Goal: Share content

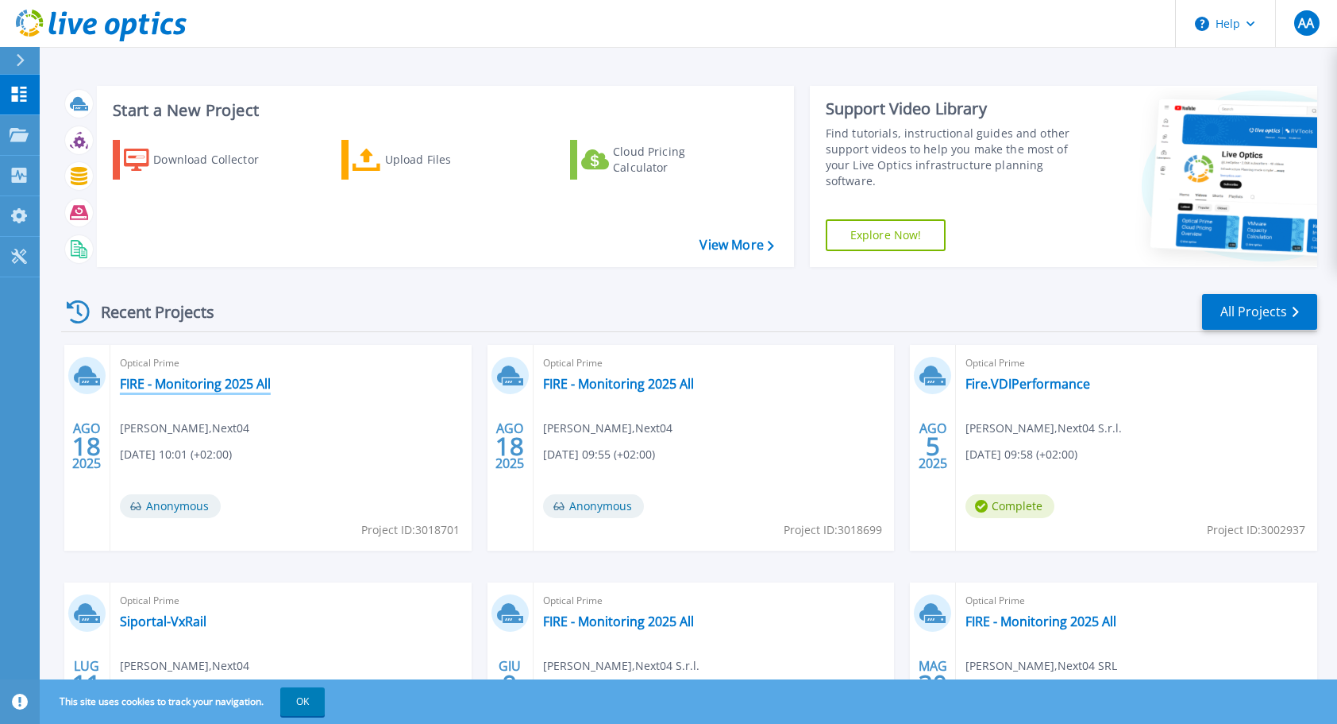
click at [247, 383] on link "FIRE - Monitoring 2025 All" at bounding box center [195, 384] width 151 height 16
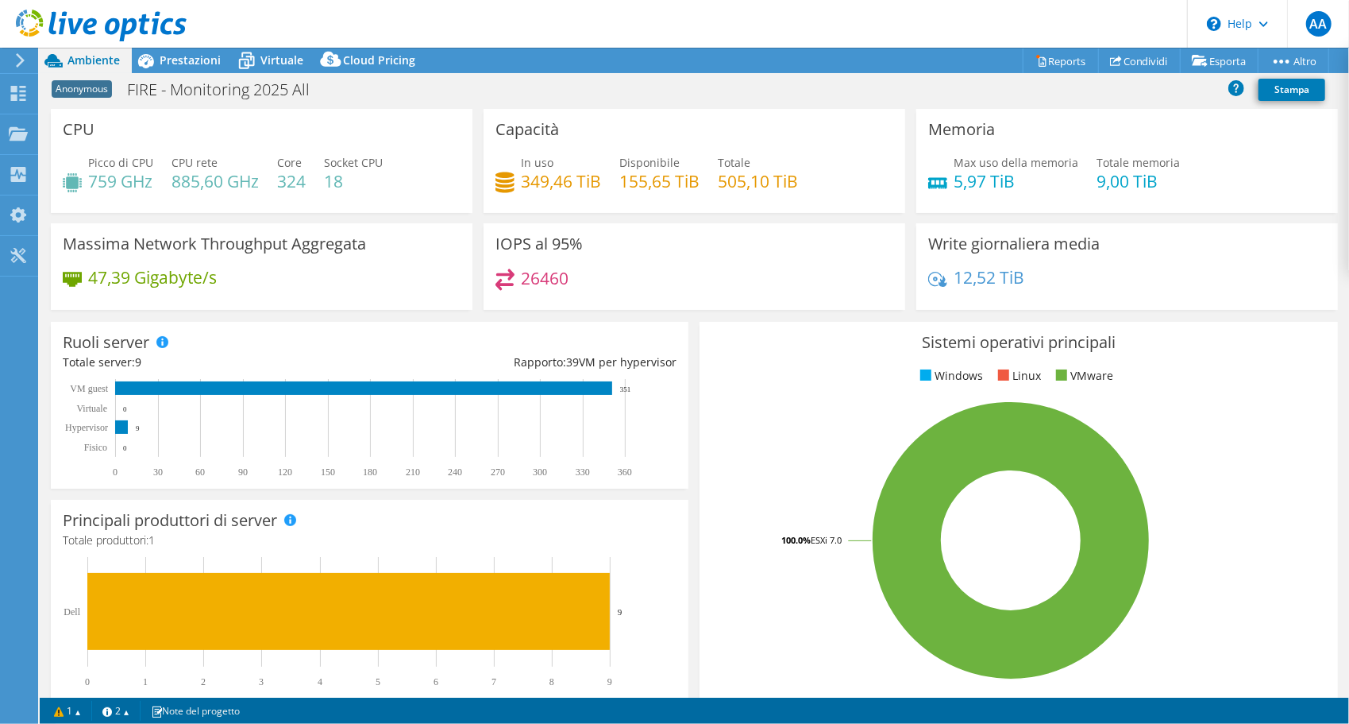
select select "USD"
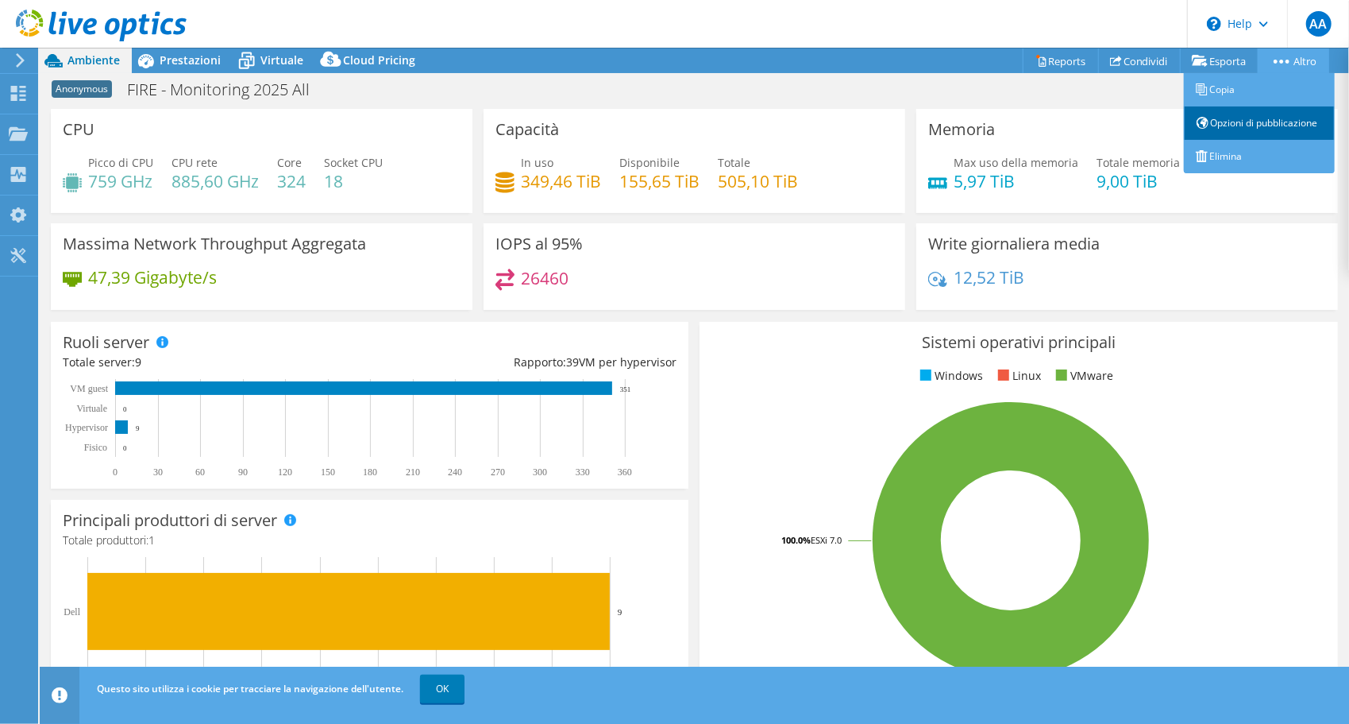
click at [1274, 126] on link "Opzioni di pubblicazione" at bounding box center [1259, 122] width 151 height 33
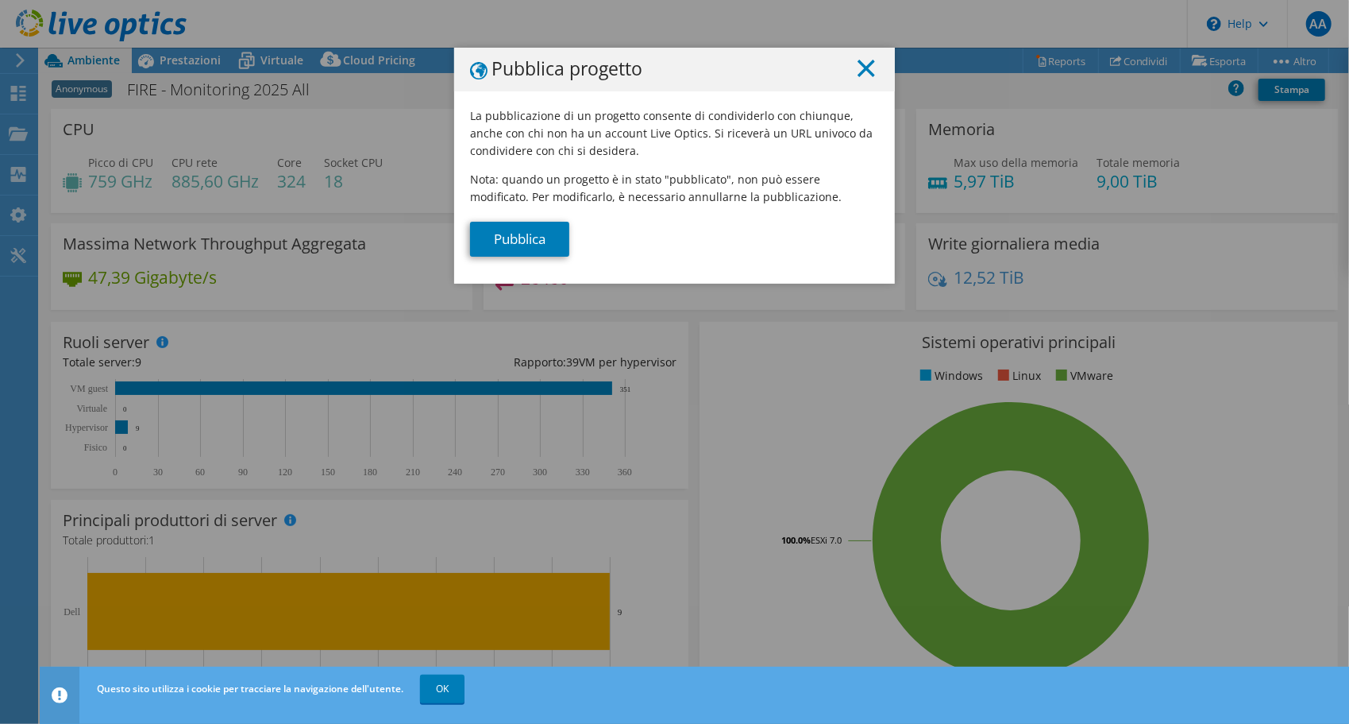
click at [859, 64] on icon at bounding box center [866, 68] width 17 height 17
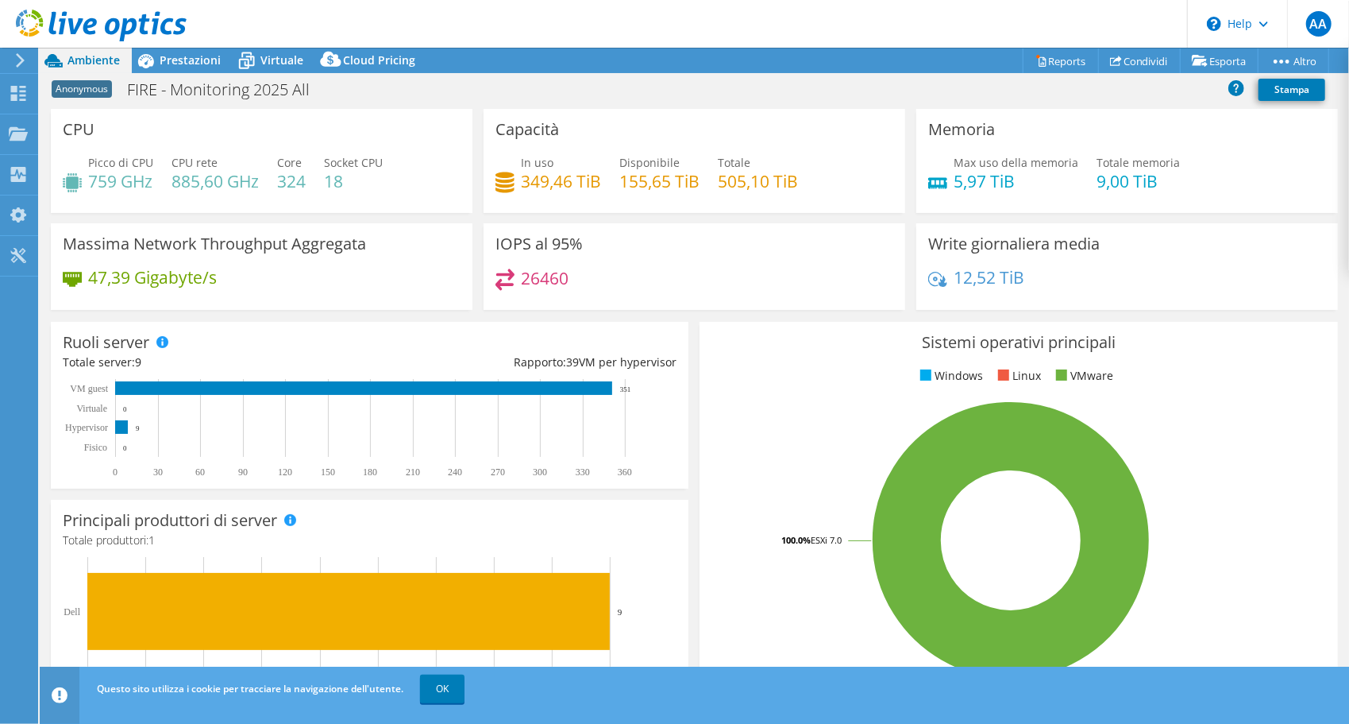
click at [62, 29] on use at bounding box center [101, 26] width 171 height 32
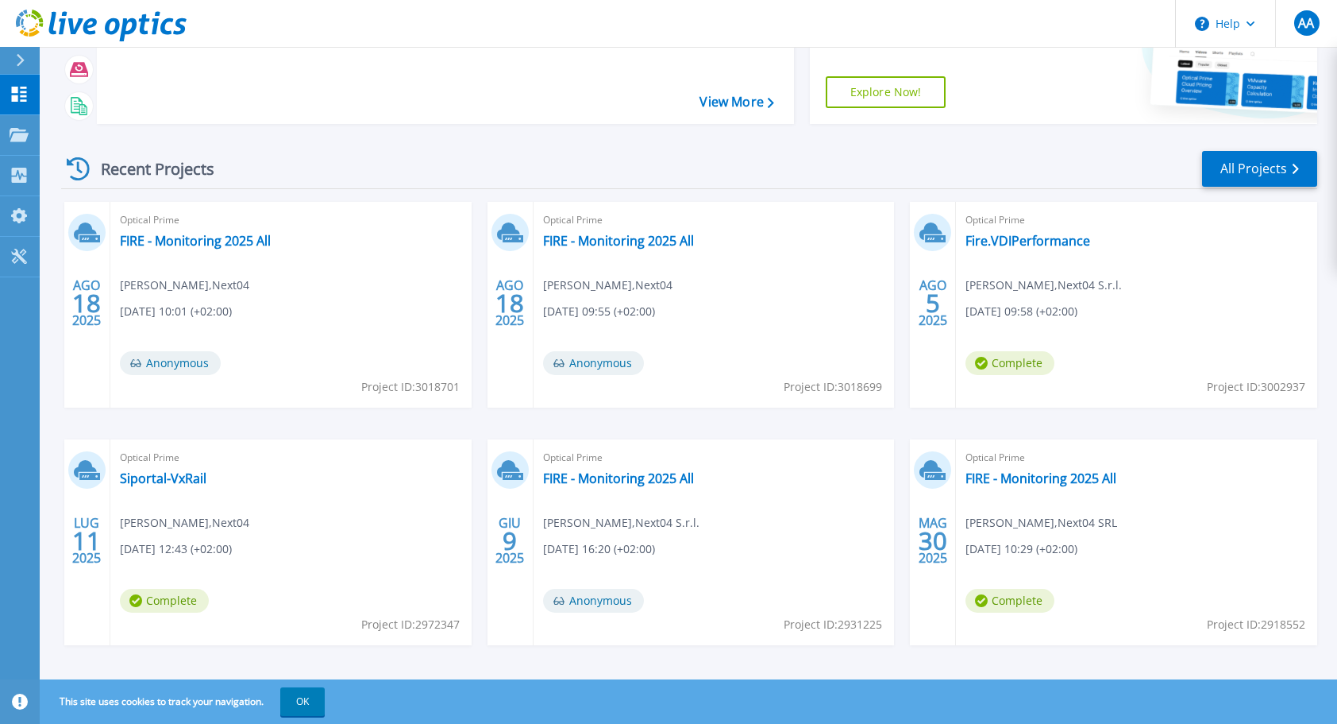
scroll to position [156, 0]
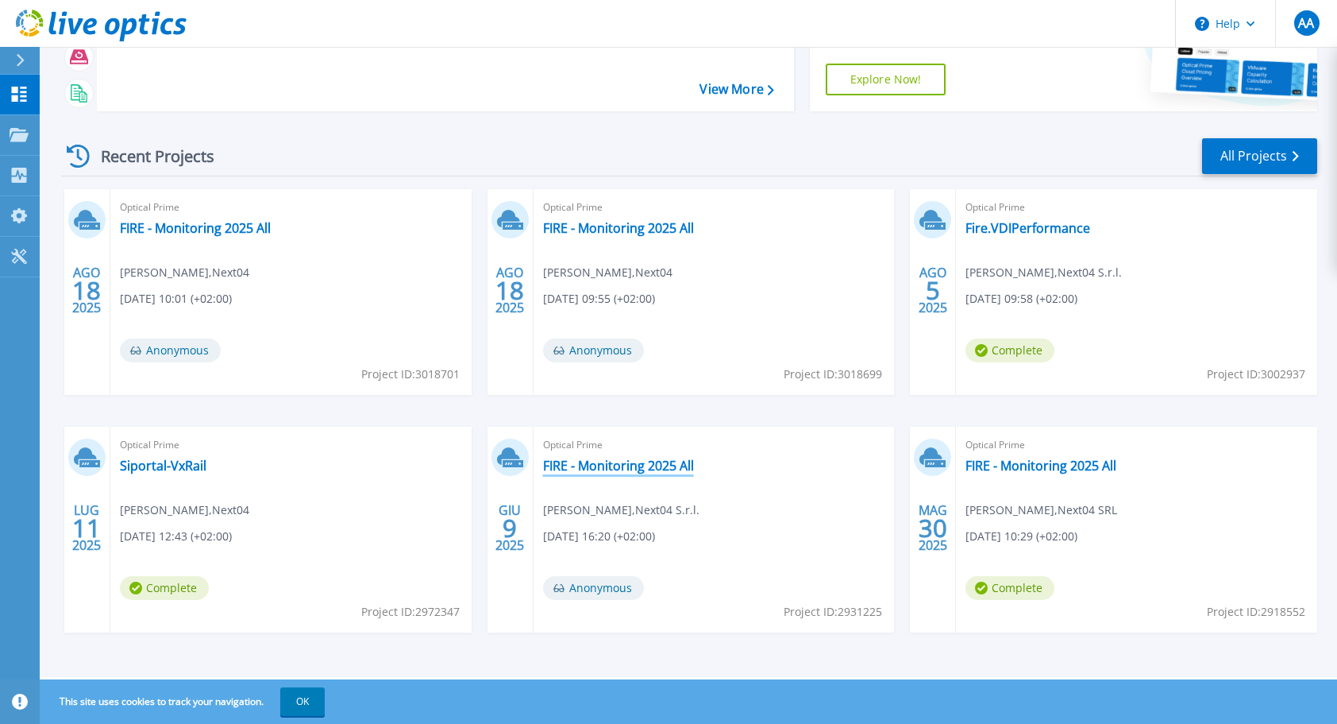
click at [633, 465] on link "FIRE - Monitoring 2025 All" at bounding box center [618, 465] width 151 height 16
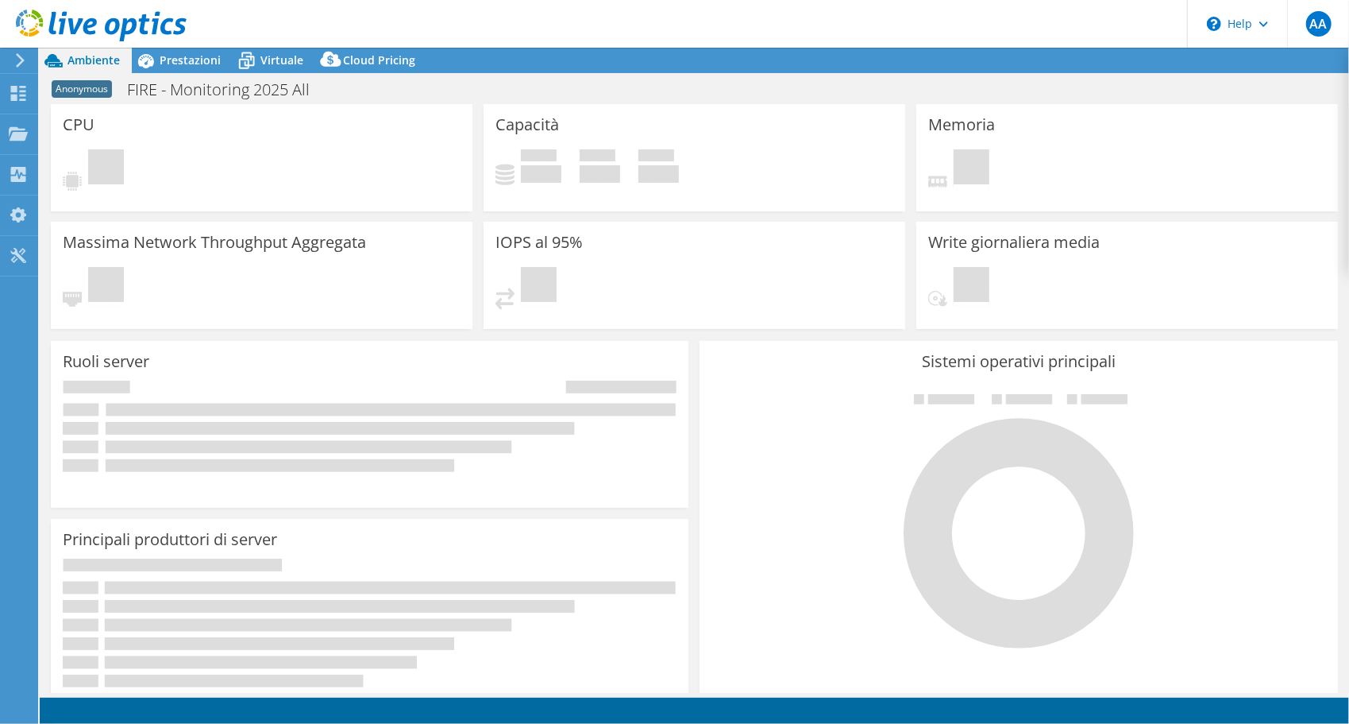
select select "USD"
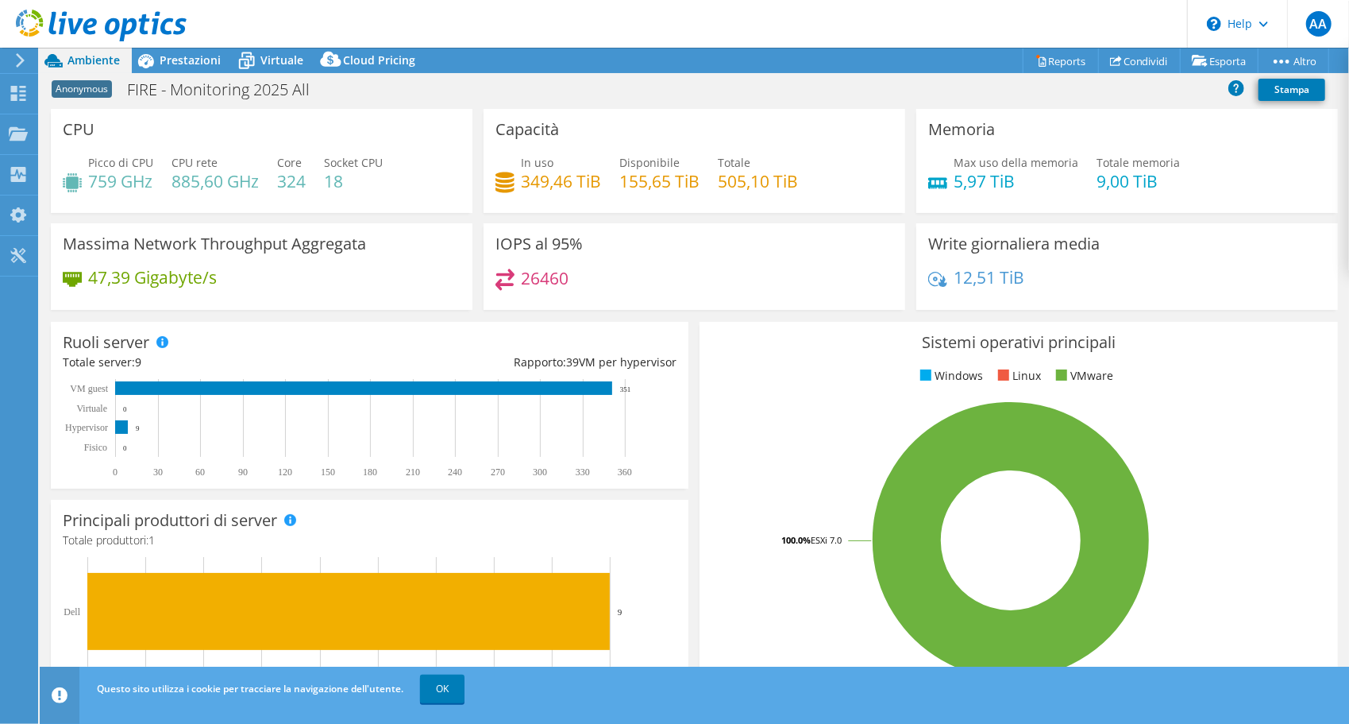
click at [48, 27] on icon at bounding box center [101, 26] width 171 height 33
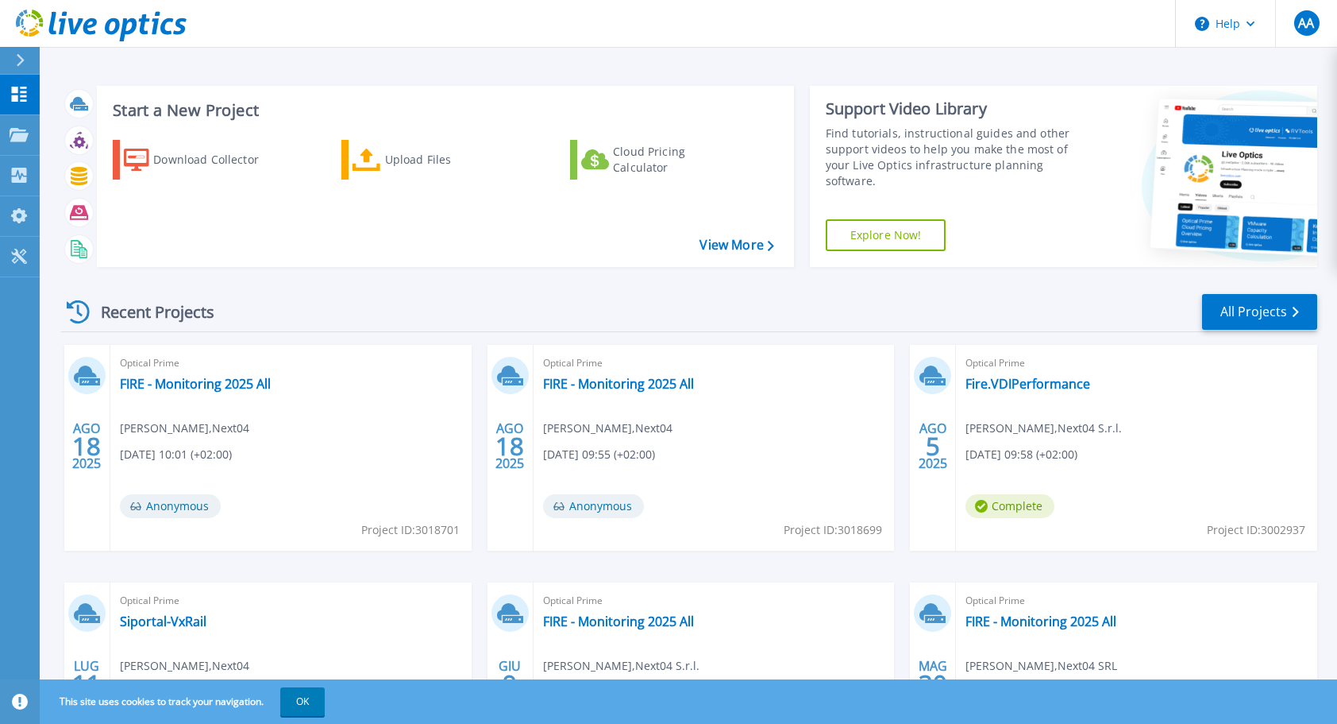
scroll to position [156, 0]
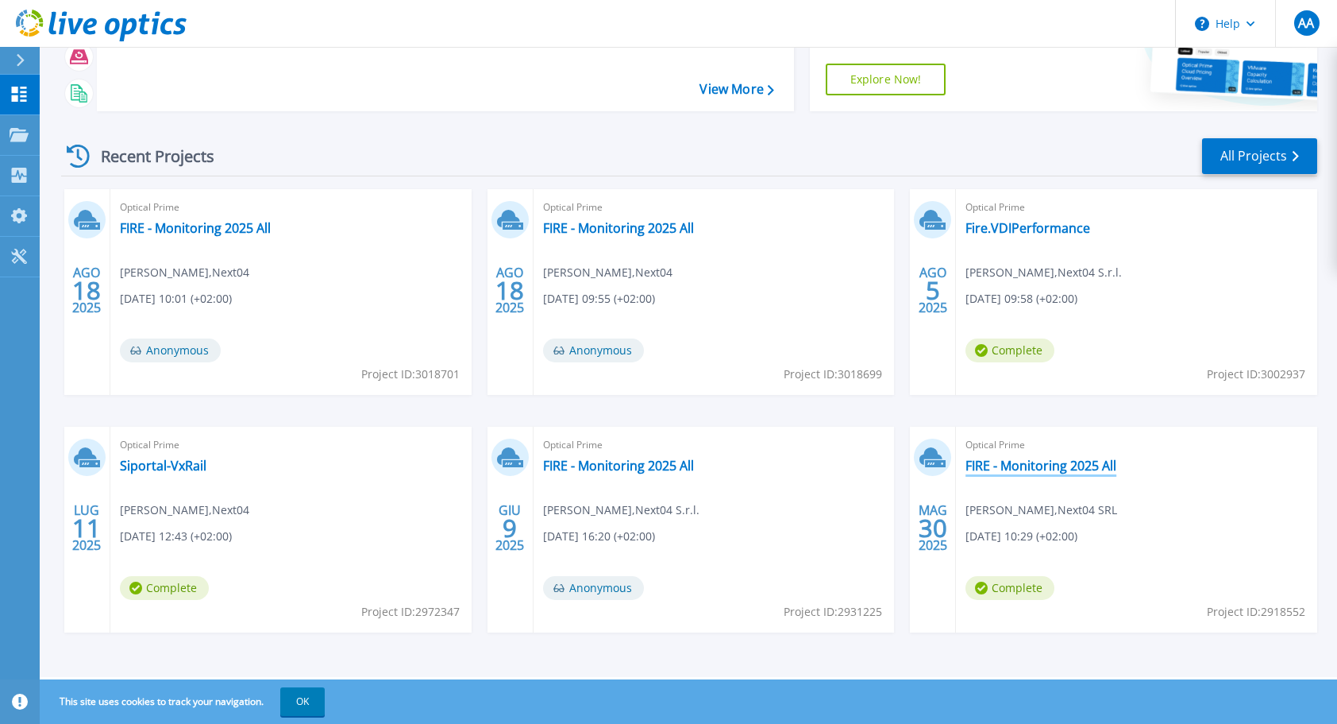
click at [1076, 464] on link "FIRE - Monitoring 2025 All" at bounding box center [1041, 465] width 151 height 16
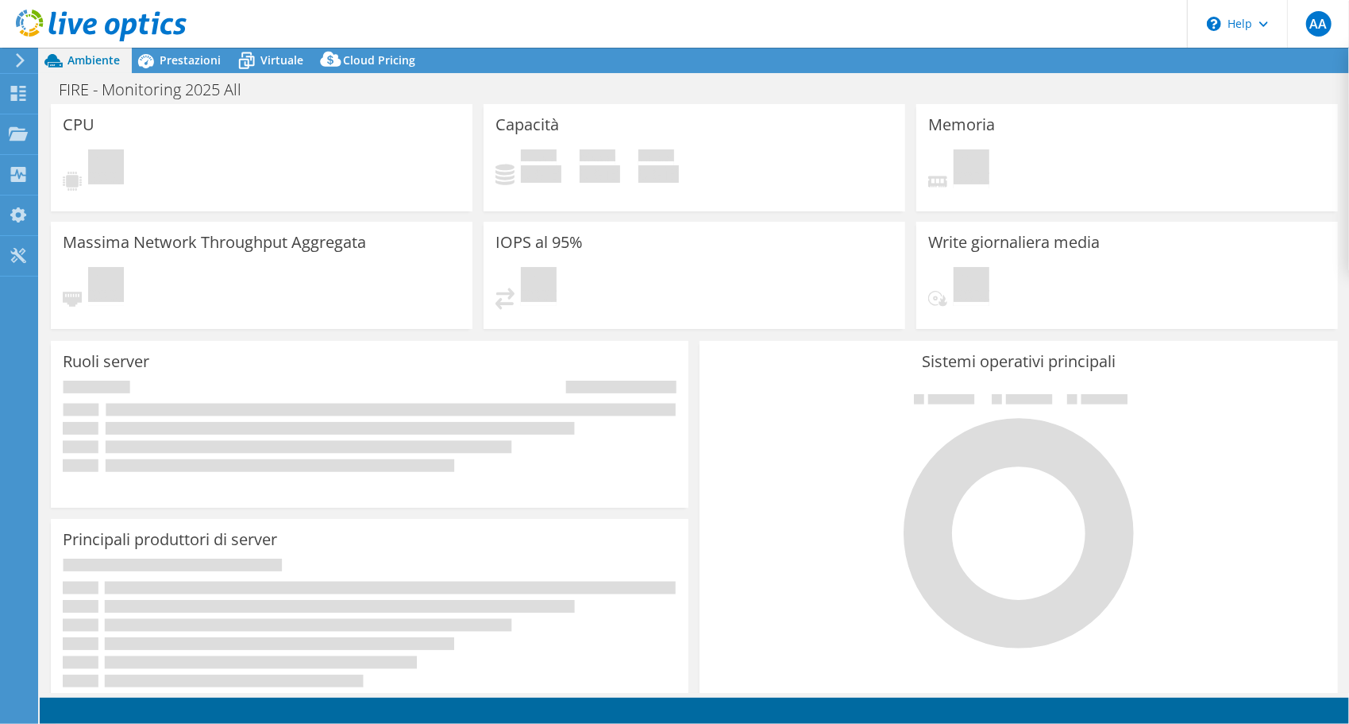
select select "EUFrankfurt"
select select "USD"
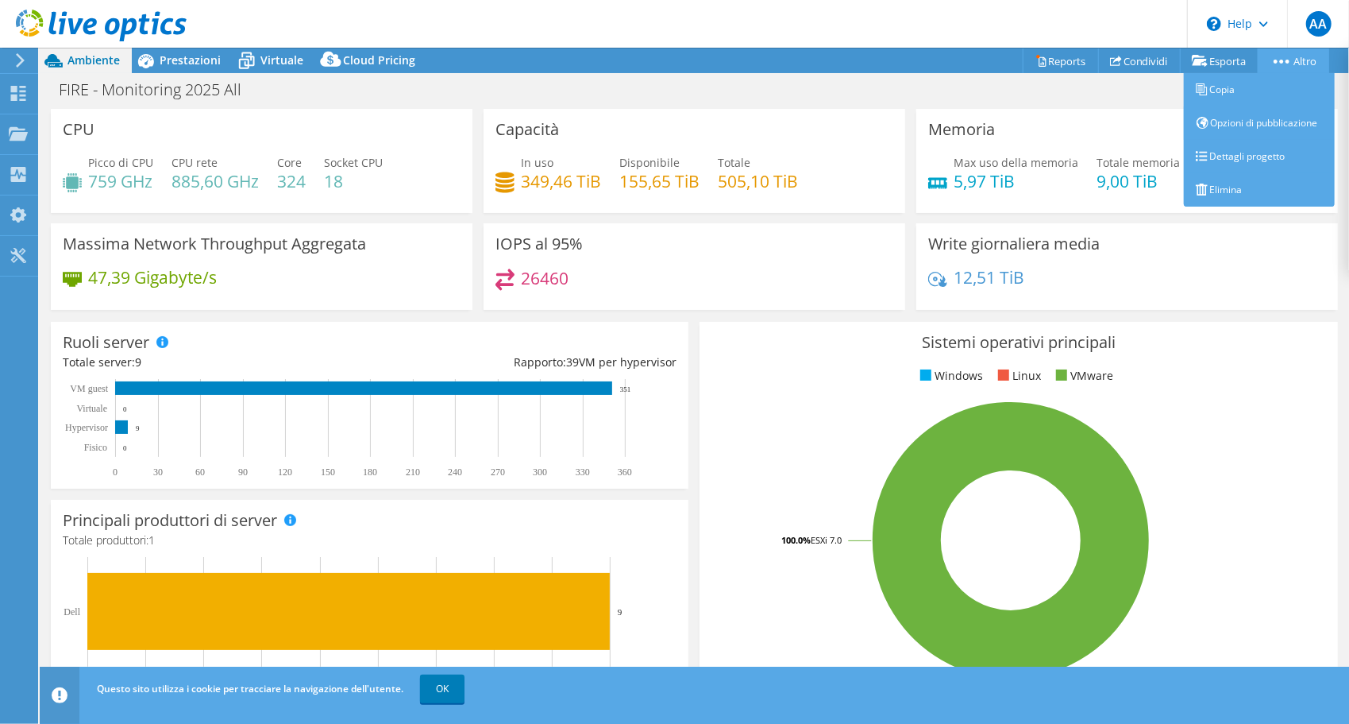
click at [1279, 64] on link "Altro" at bounding box center [1293, 60] width 71 height 25
click at [1258, 156] on link "Dettagli progetto" at bounding box center [1259, 156] width 151 height 33
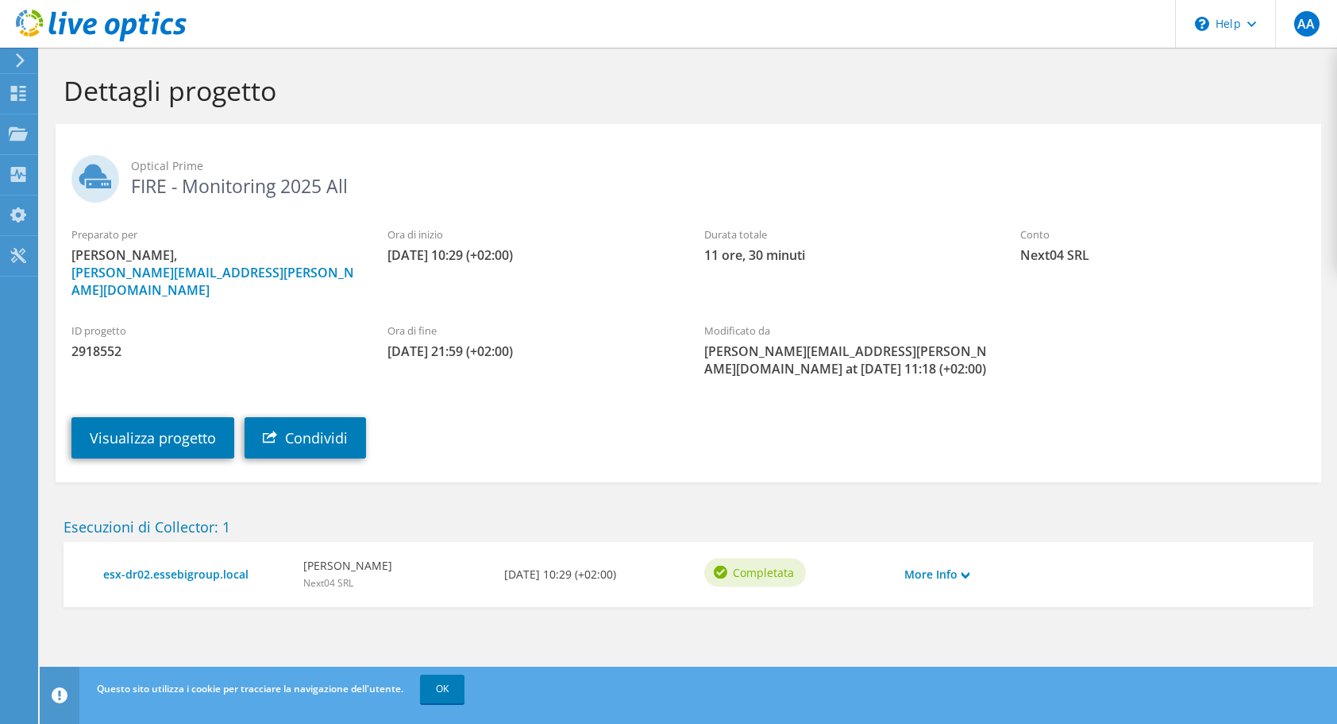
click at [84, 342] on span "2918552" at bounding box center [213, 350] width 284 height 17
copy span "2918552"
click at [327, 417] on link "Condividi" at bounding box center [306, 437] width 122 height 41
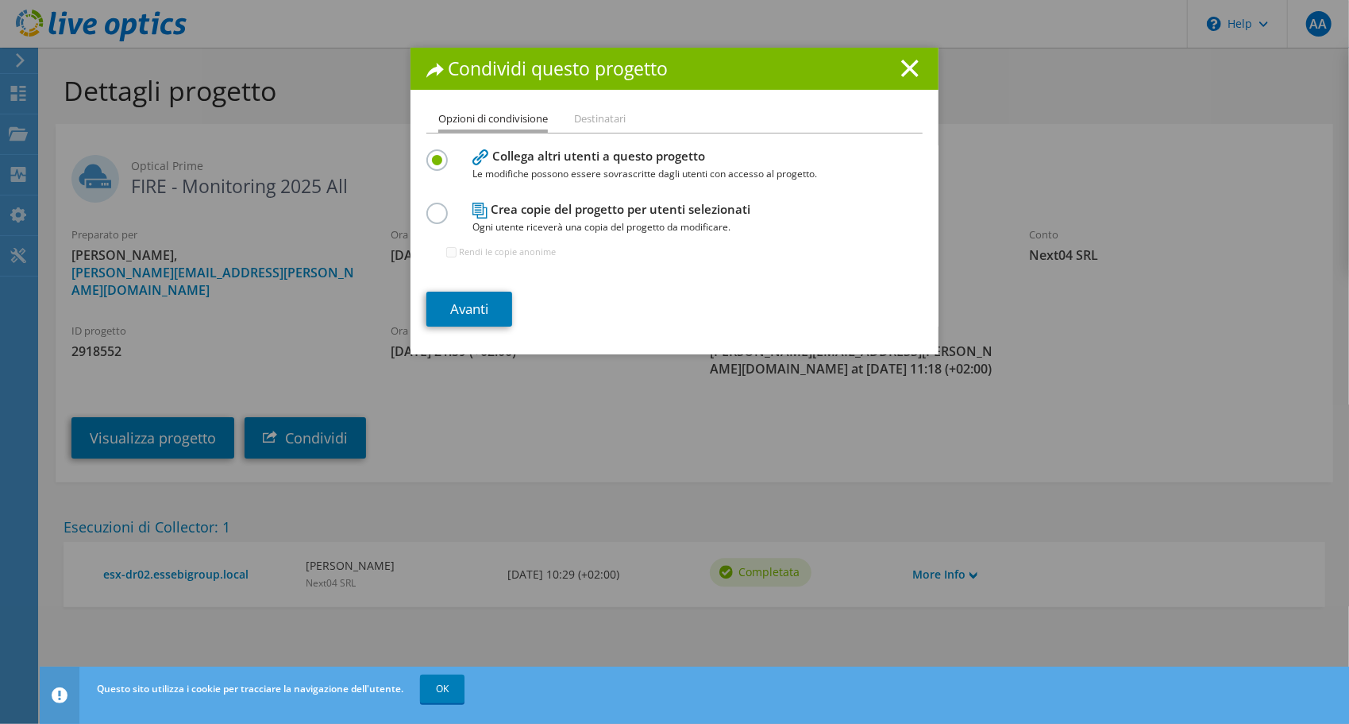
click at [602, 121] on li "Destinatari" at bounding box center [600, 120] width 52 height 20
click at [596, 118] on li "Destinatari" at bounding box center [600, 120] width 52 height 20
click at [451, 308] on link "Avanti" at bounding box center [469, 308] width 86 height 35
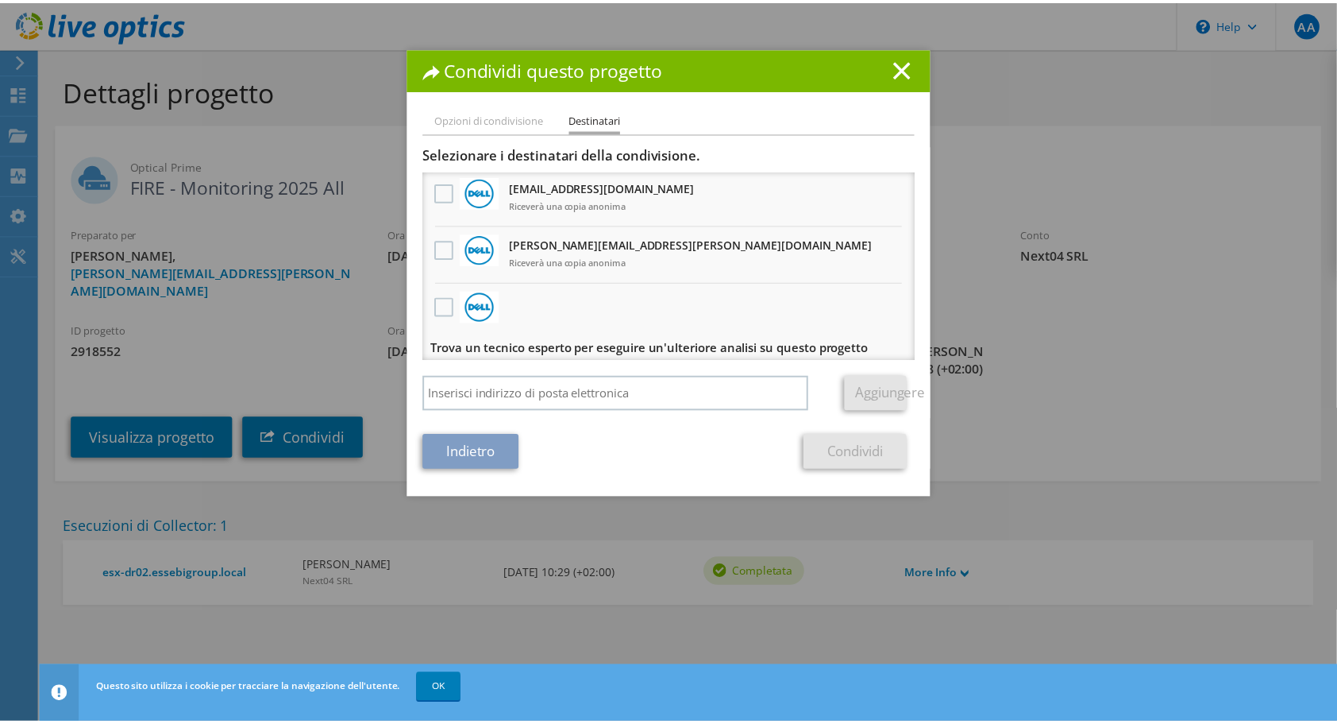
scroll to position [181, 0]
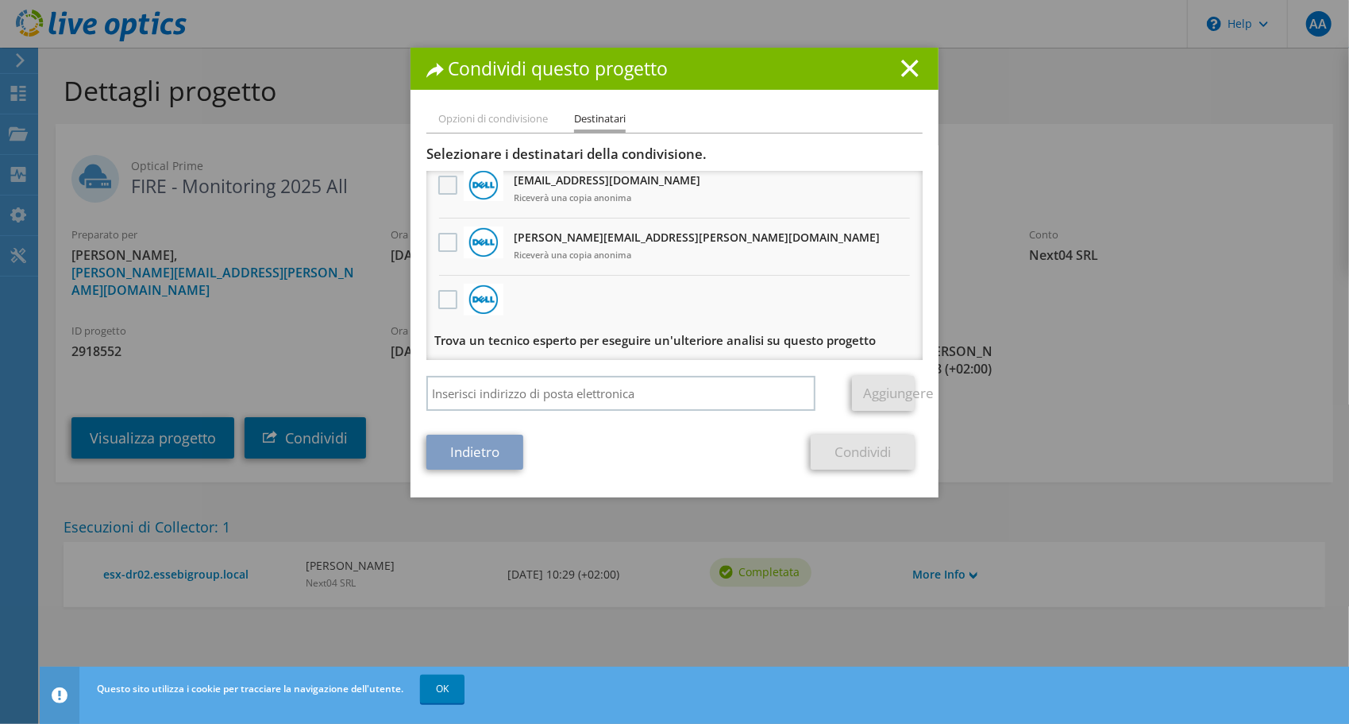
click at [441, 185] on label at bounding box center [449, 185] width 23 height 19
click at [0, 0] on input "checkbox" at bounding box center [0, 0] width 0 height 0
click at [842, 465] on link "Condividi" at bounding box center [863, 451] width 104 height 35
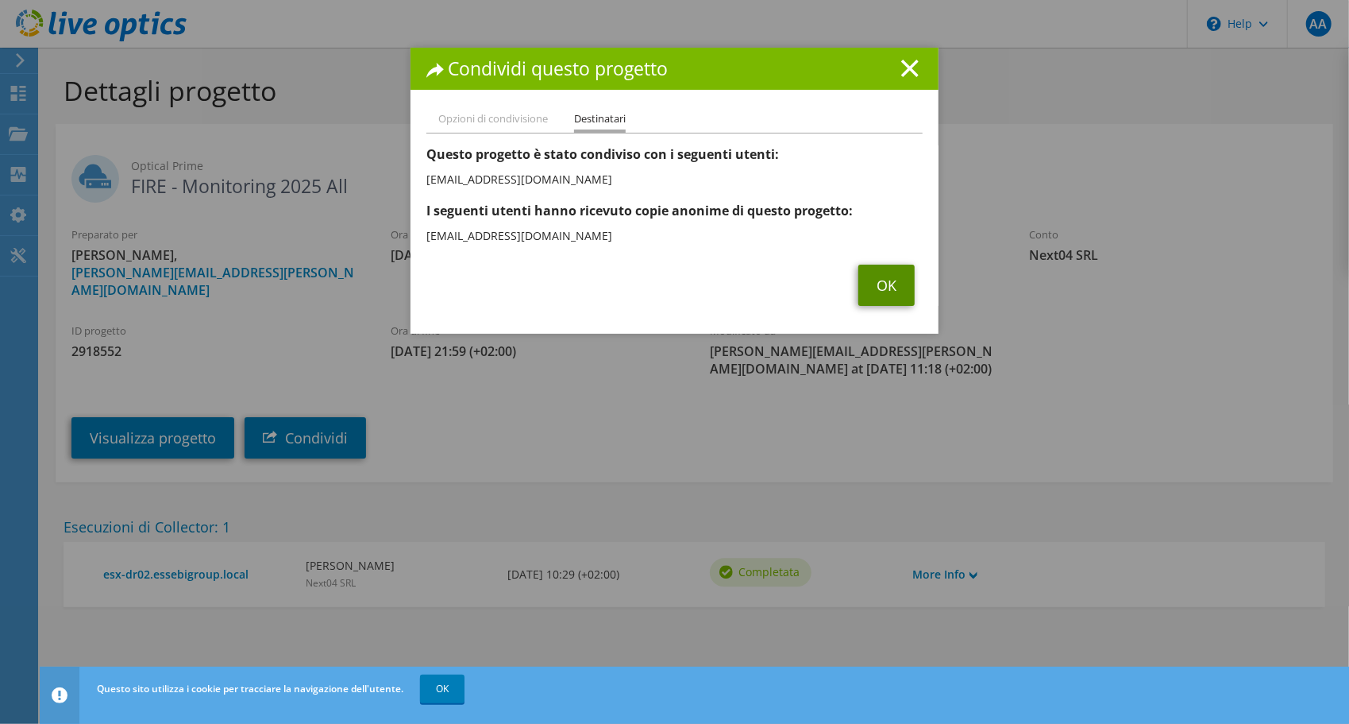
click at [870, 287] on link "OK" at bounding box center [887, 284] width 56 height 41
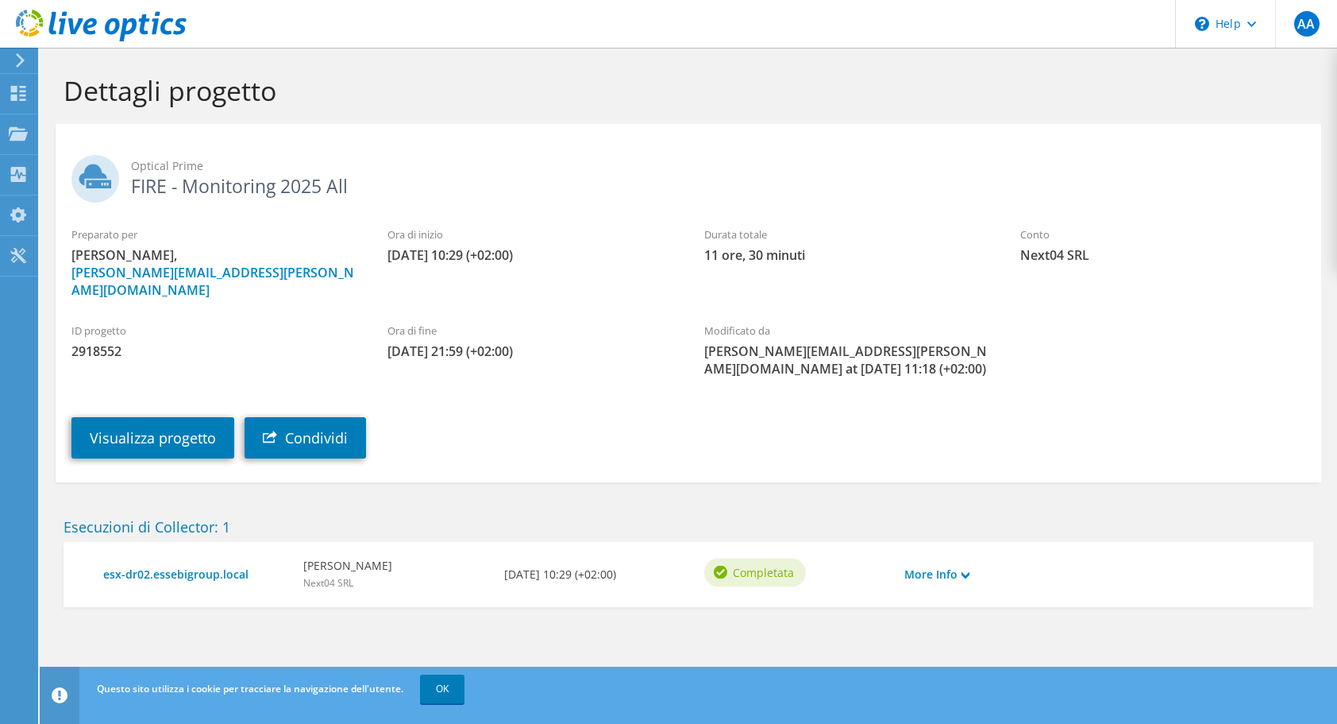
click at [86, 10] on icon at bounding box center [101, 26] width 171 height 33
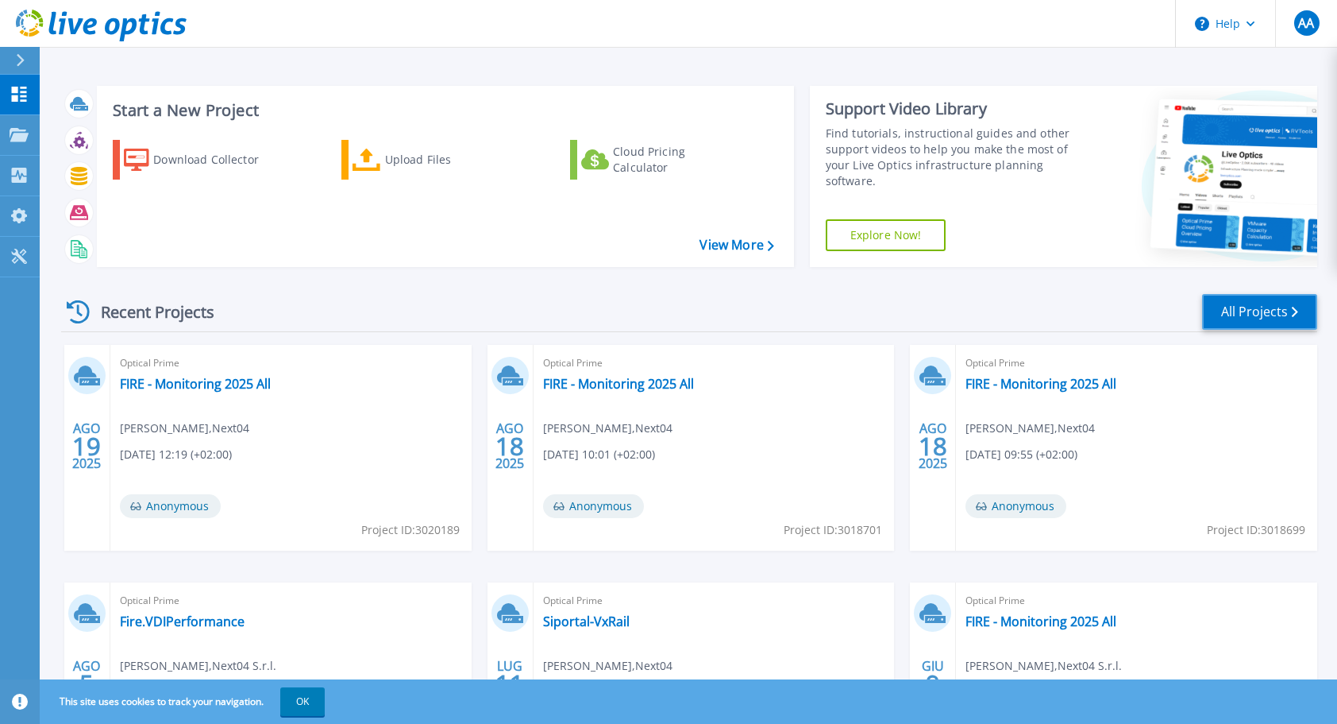
click at [1271, 304] on link "All Projects" at bounding box center [1259, 312] width 115 height 36
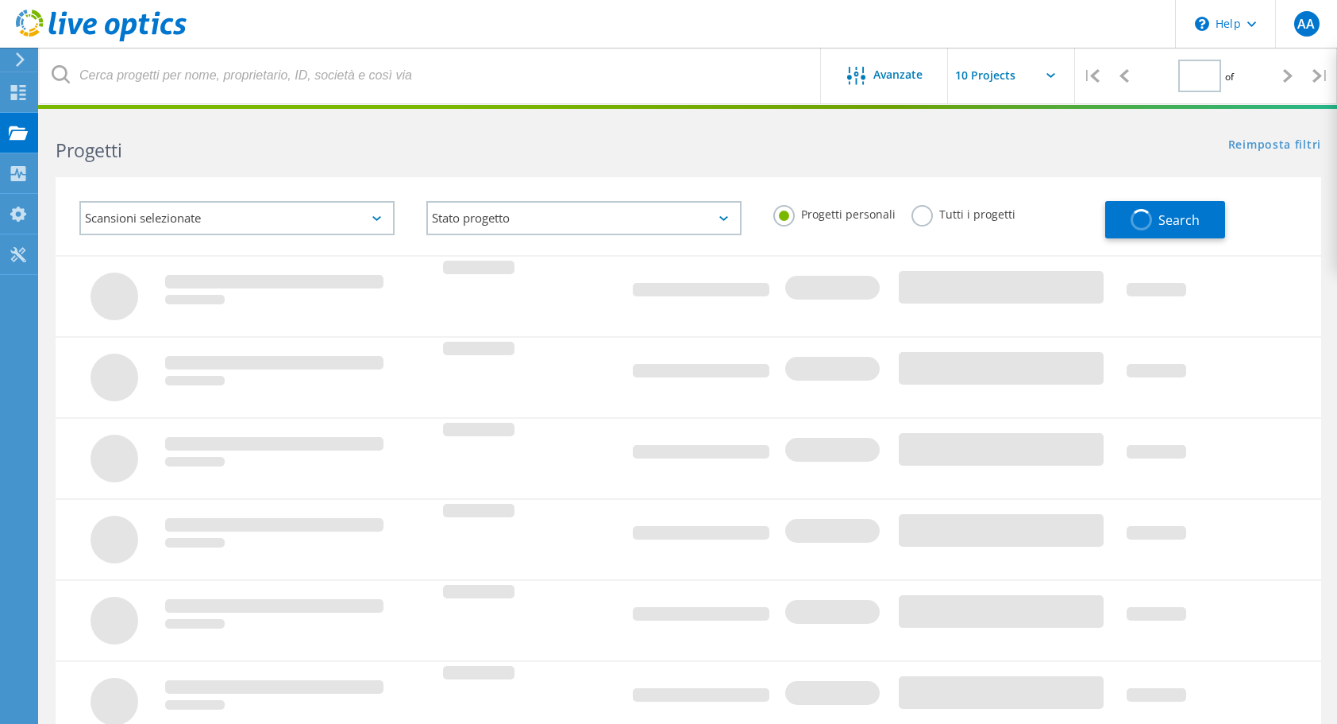
type input "1"
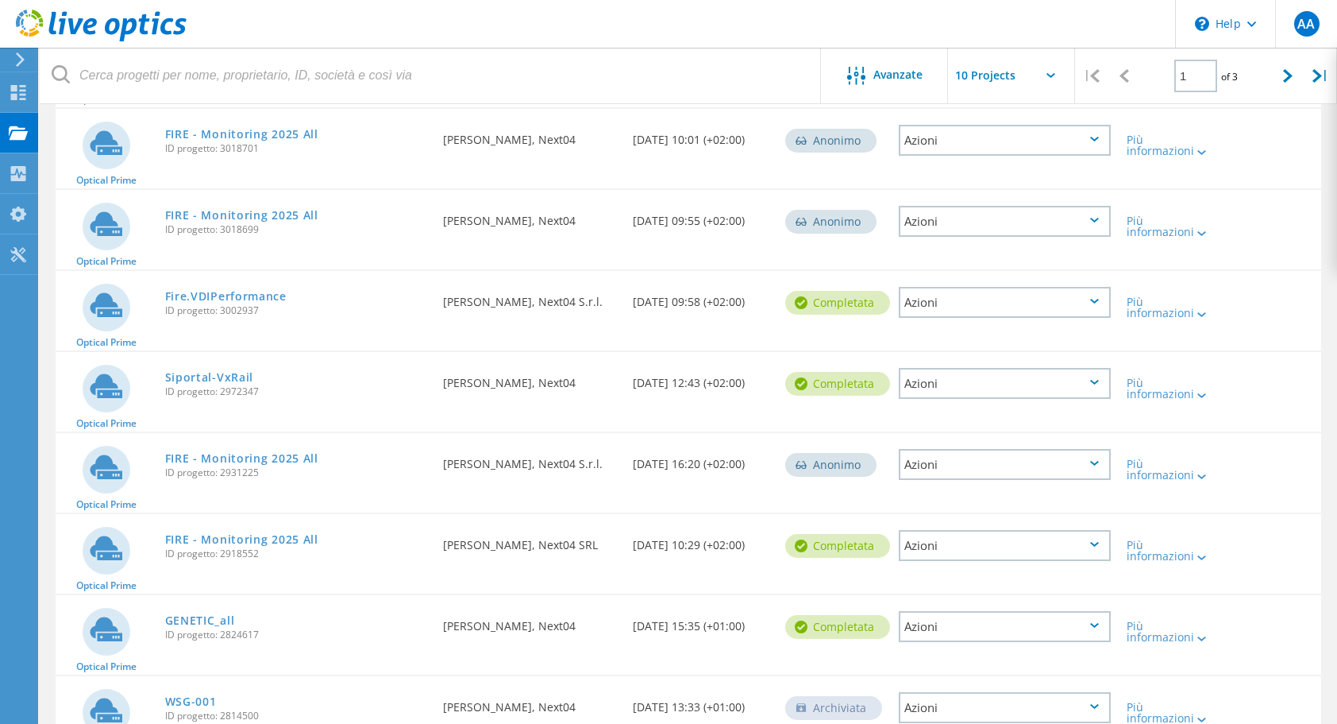
scroll to position [318, 0]
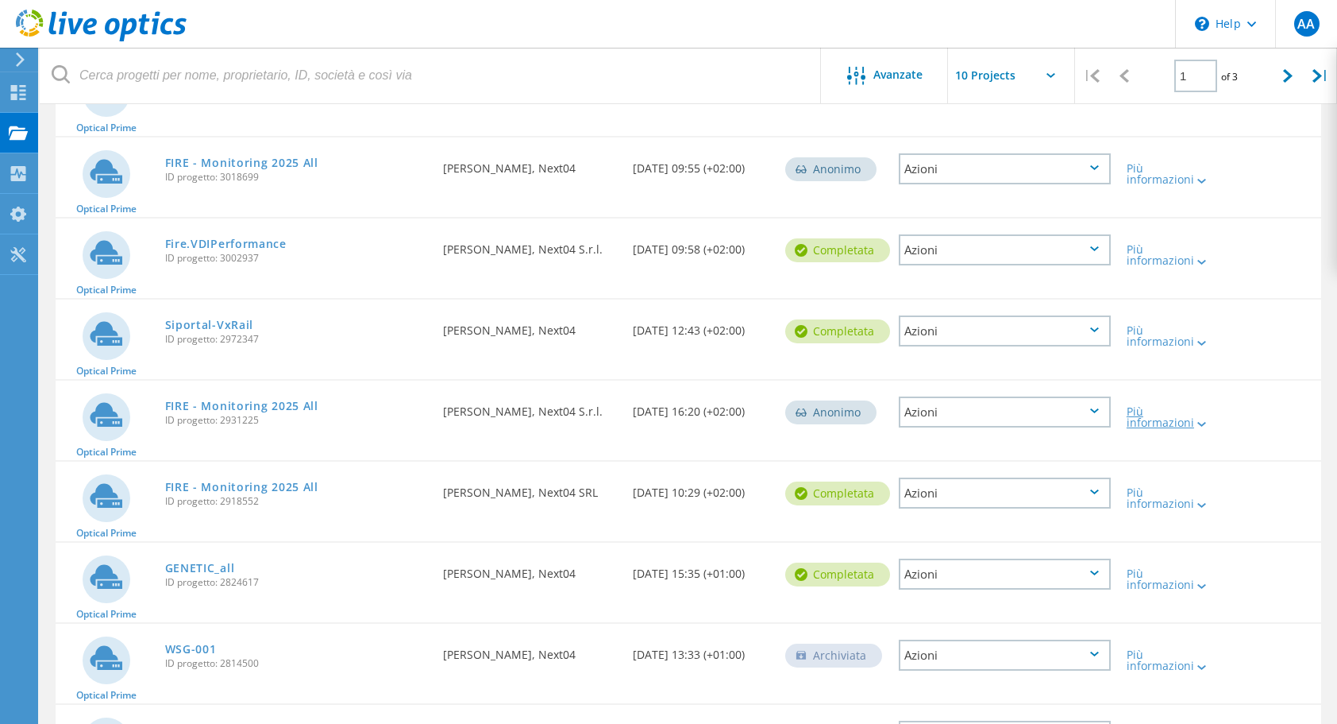
click at [1198, 423] on icon at bounding box center [1202, 424] width 9 height 5
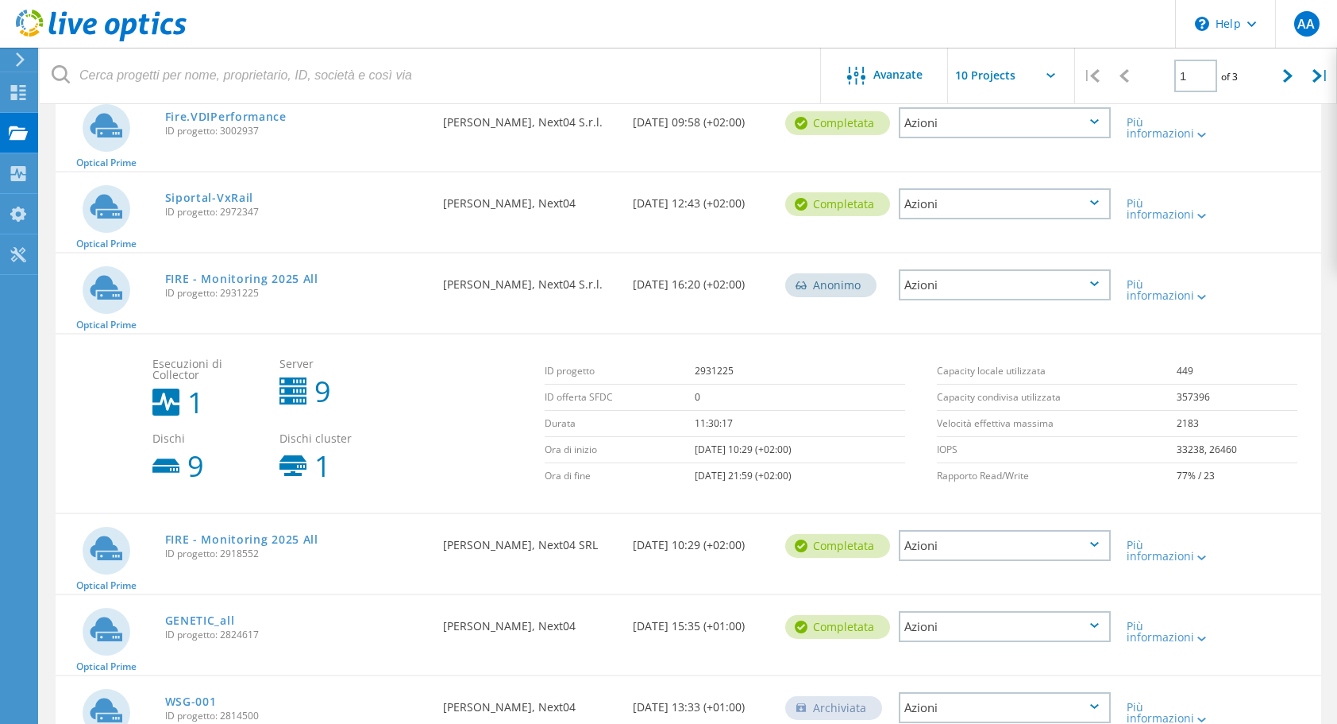
scroll to position [477, 0]
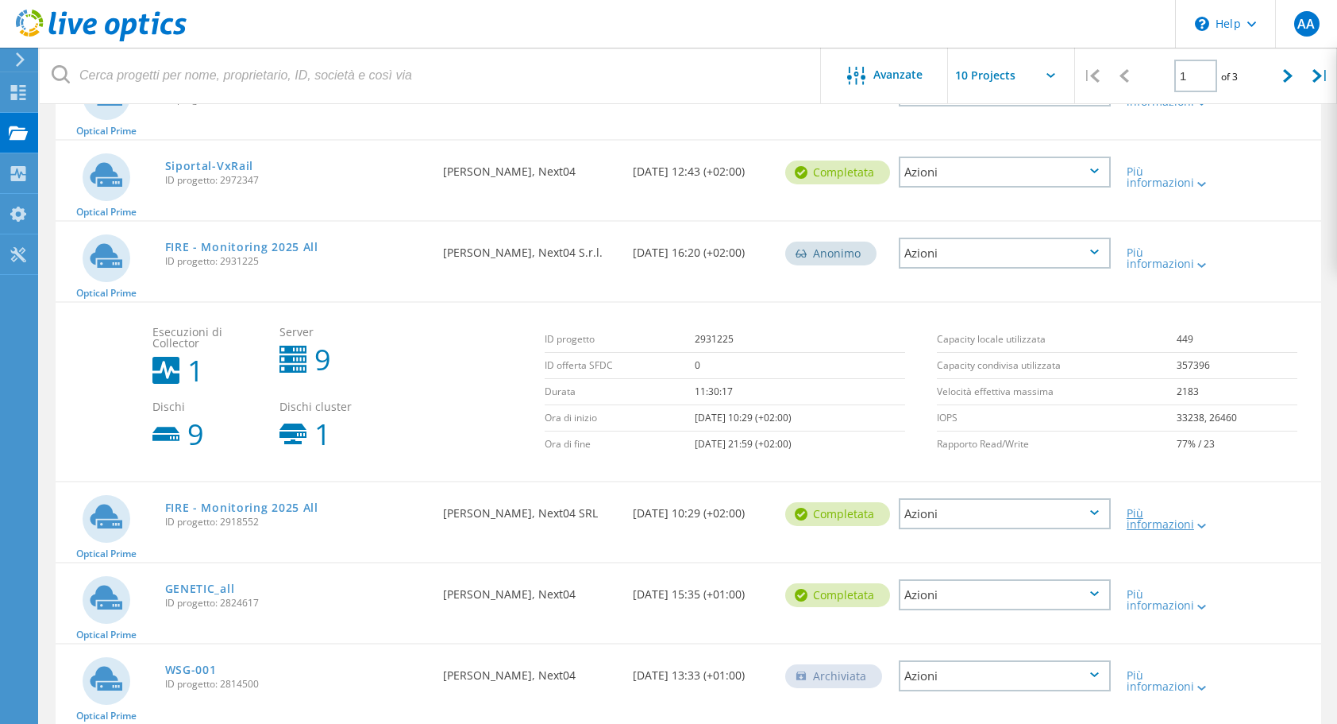
click at [1131, 515] on div "Più informazioni" at bounding box center [1170, 518] width 86 height 22
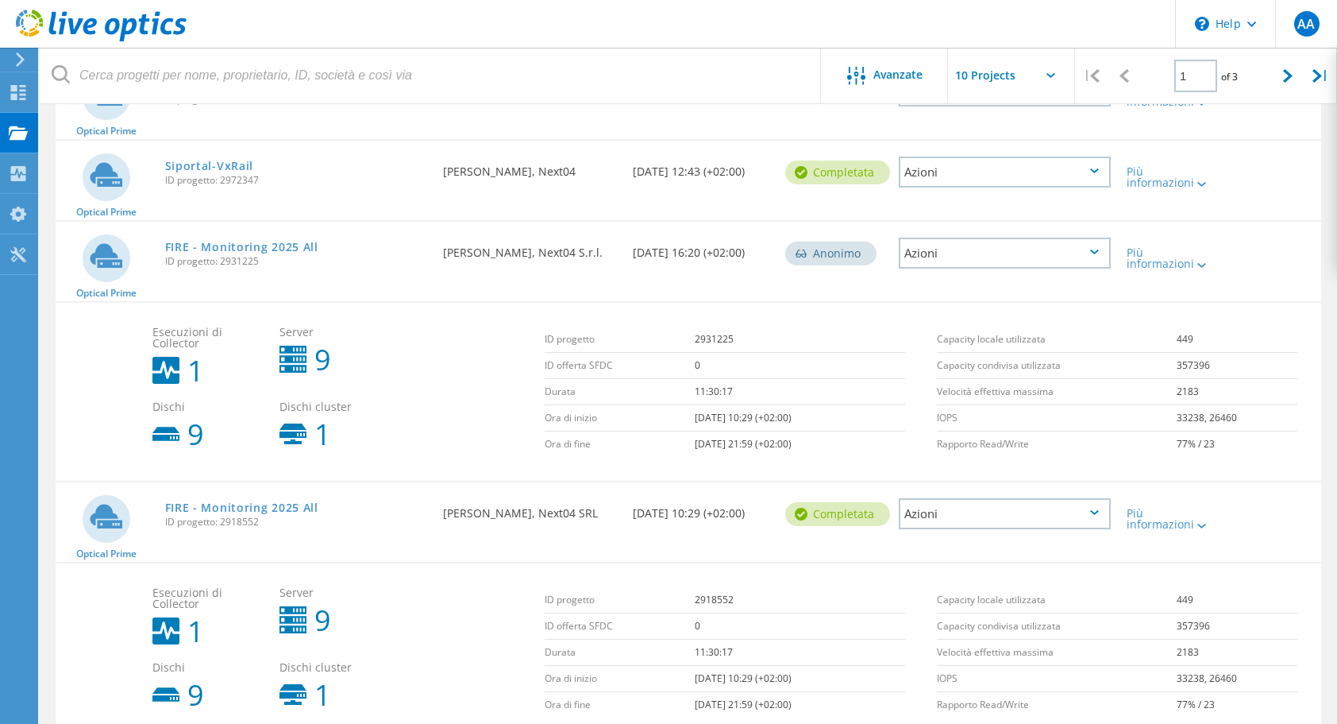
click at [699, 337] on td "2931225" at bounding box center [800, 339] width 210 height 26
copy td "2931225"
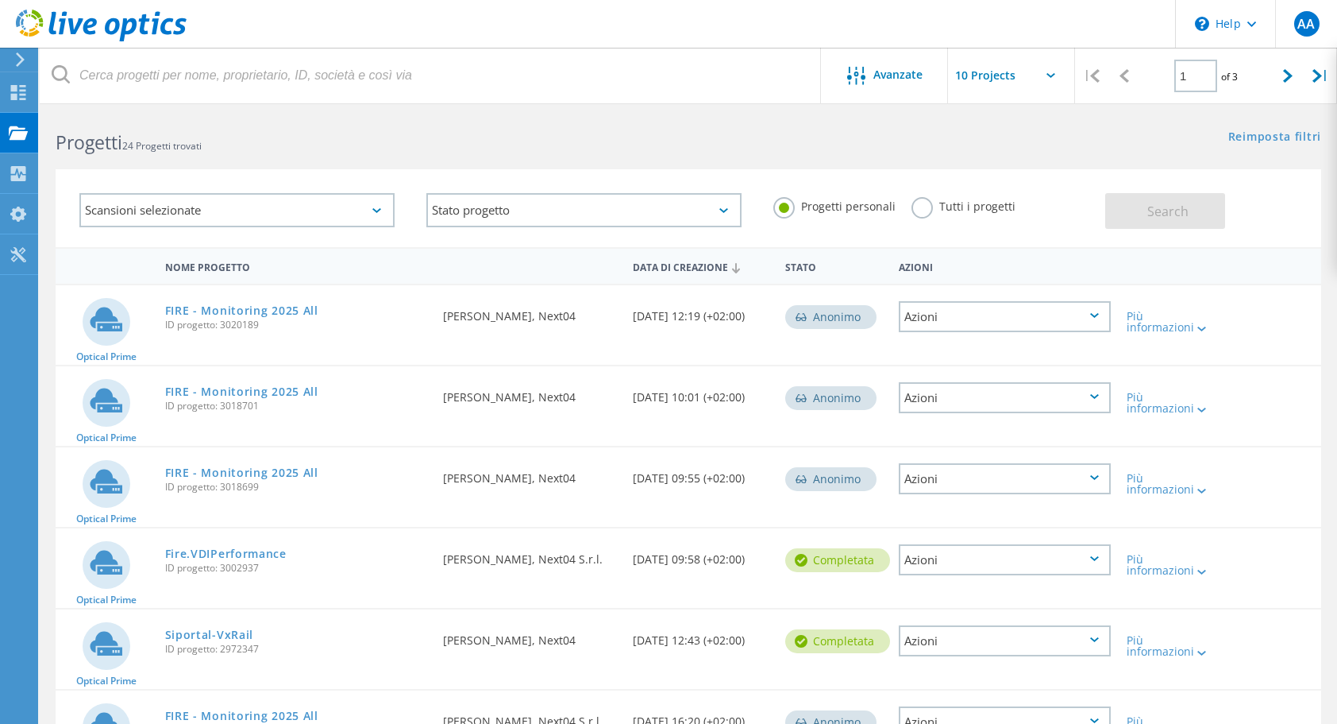
scroll to position [0, 0]
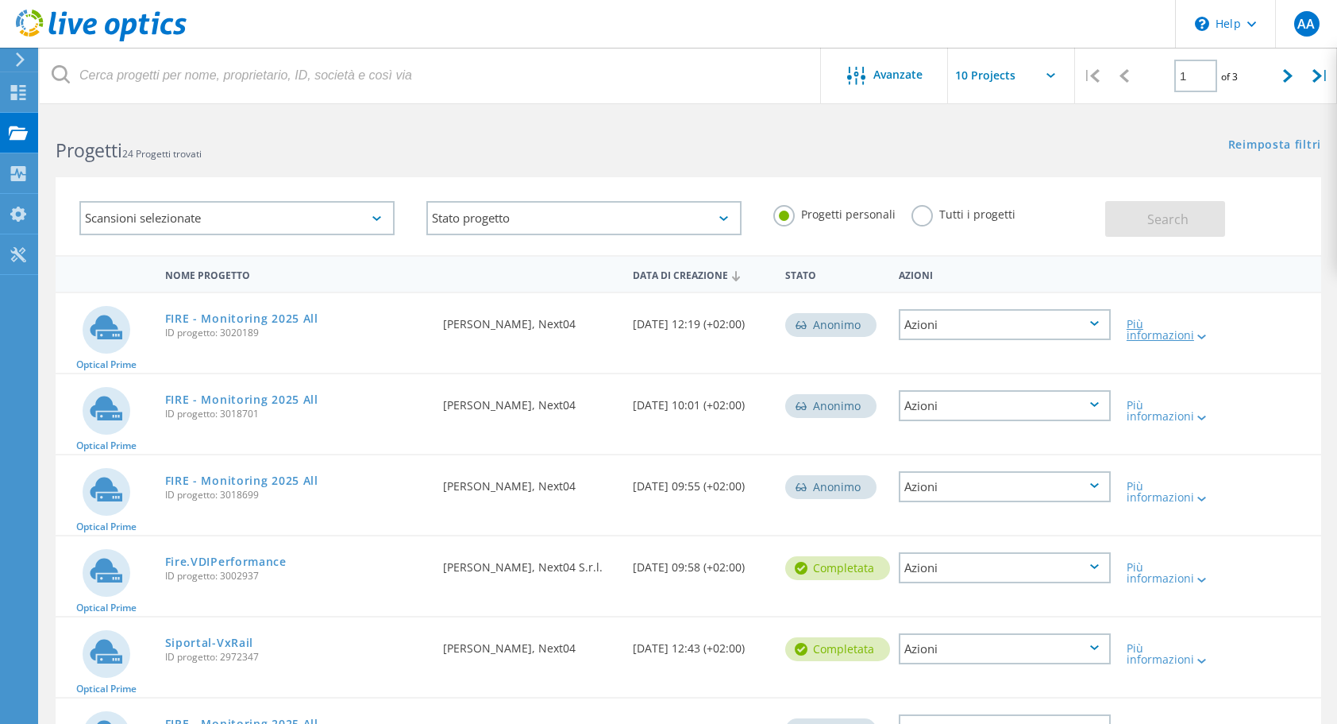
click at [1140, 326] on div "Più informazioni" at bounding box center [1170, 329] width 86 height 22
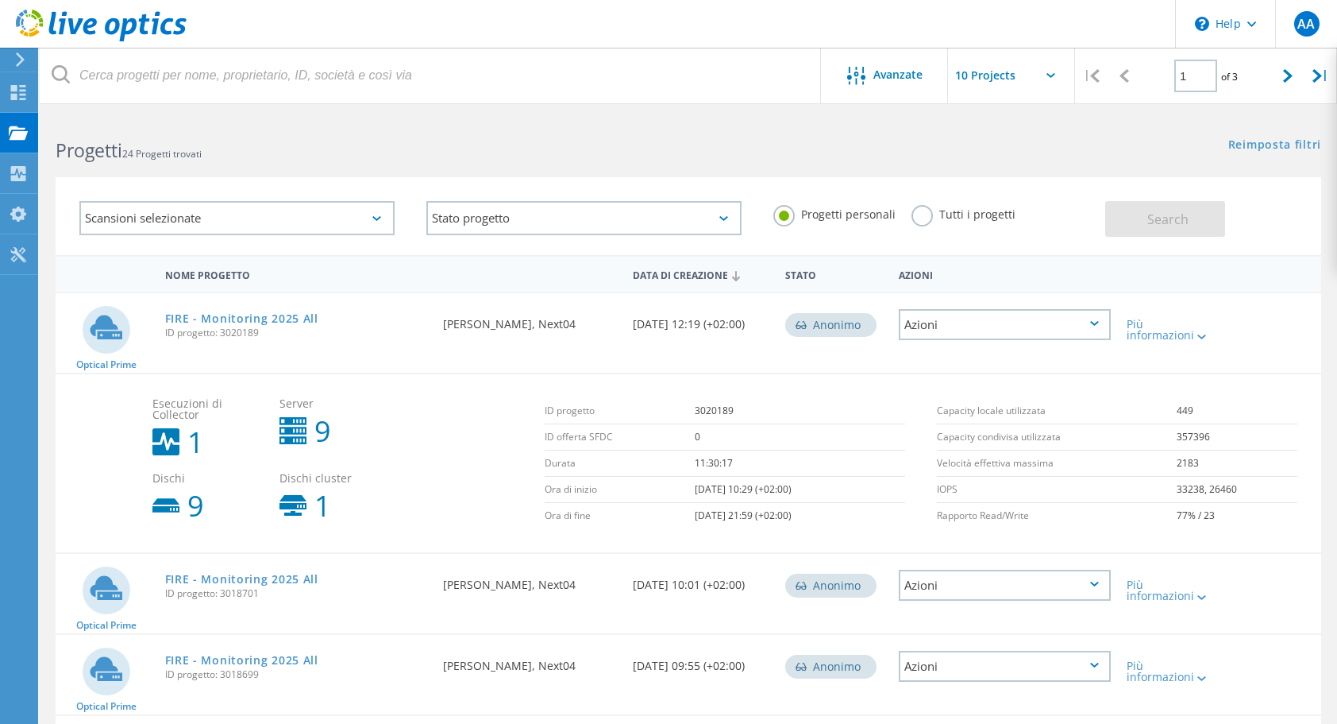
click at [703, 409] on td "3020189" at bounding box center [800, 411] width 210 height 26
copy td "3020189"
